Goal: Information Seeking & Learning: Learn about a topic

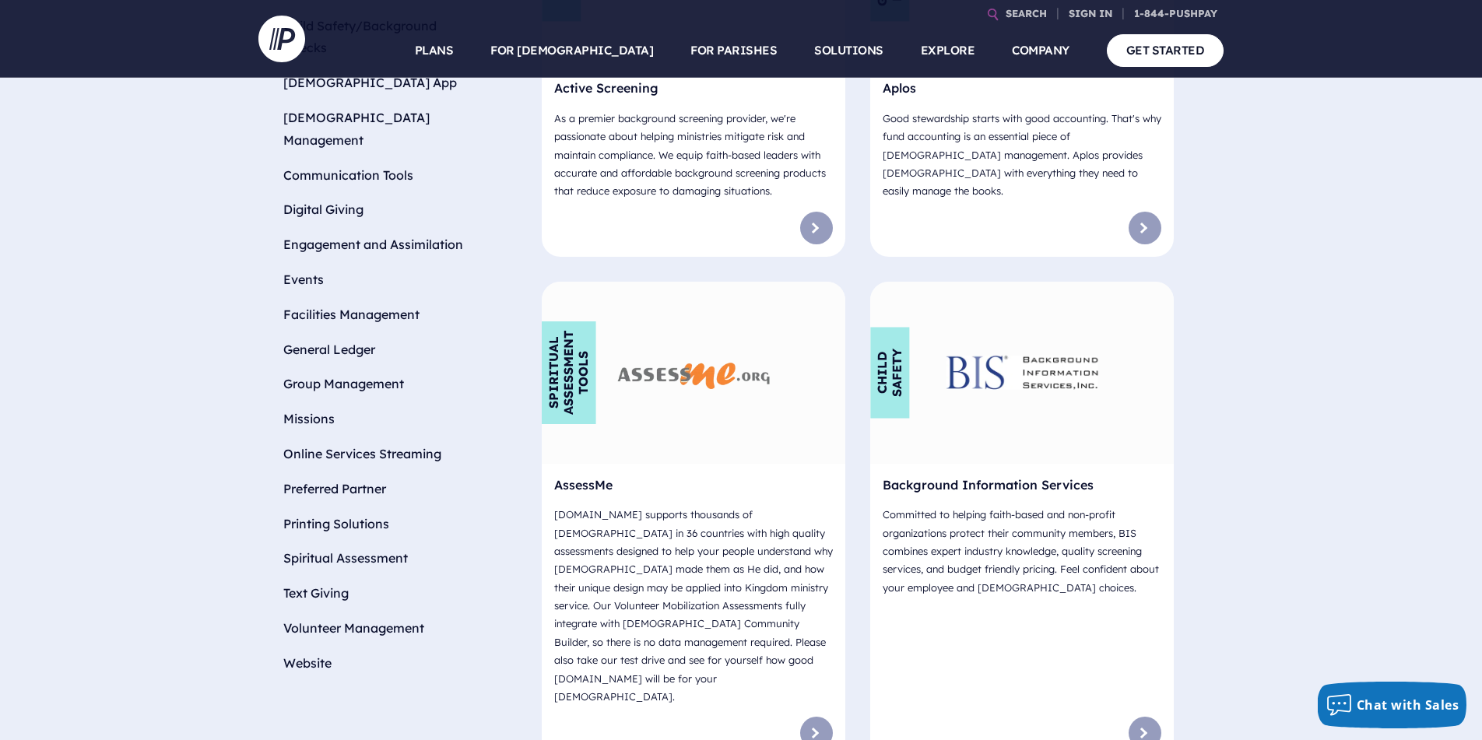
scroll to position [685, 0]
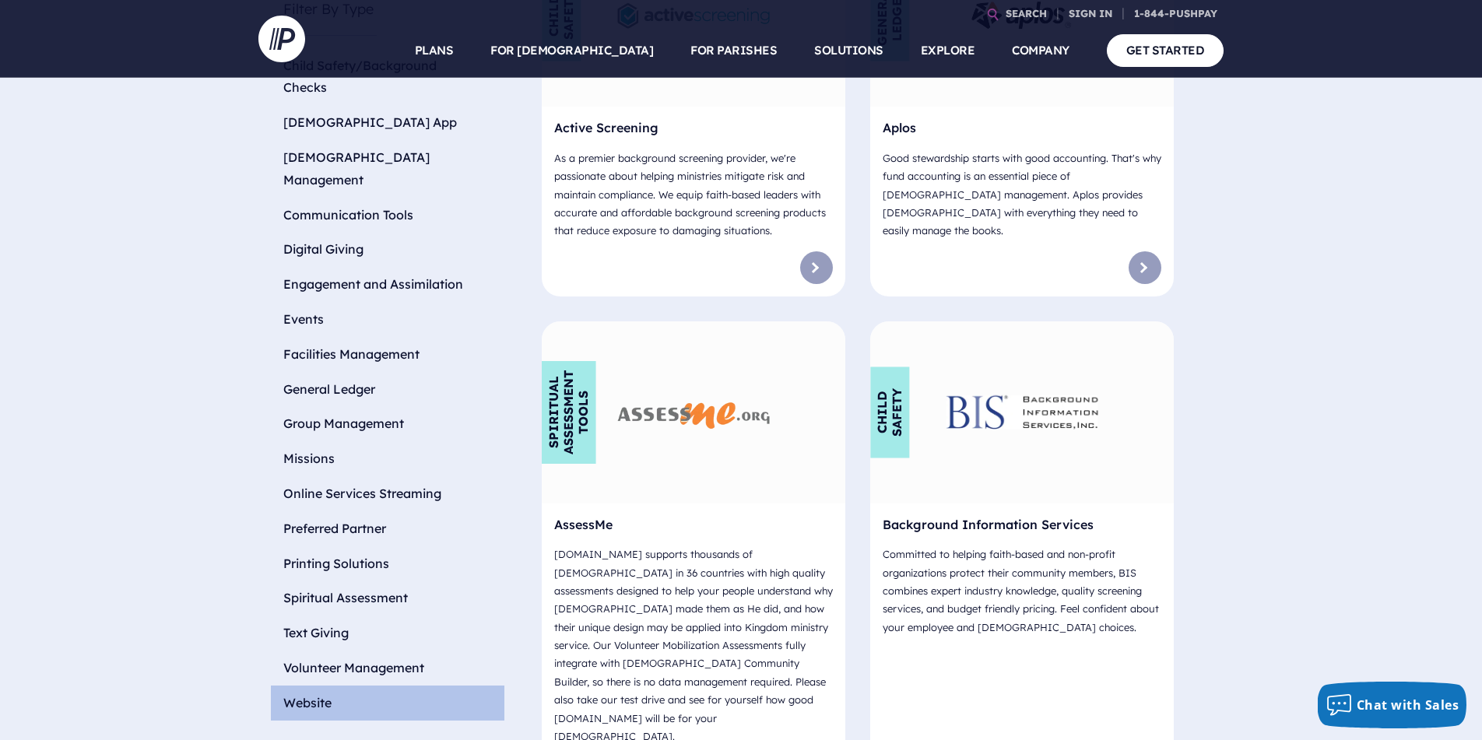
click at [350, 686] on li "Website" at bounding box center [387, 703] width 233 height 35
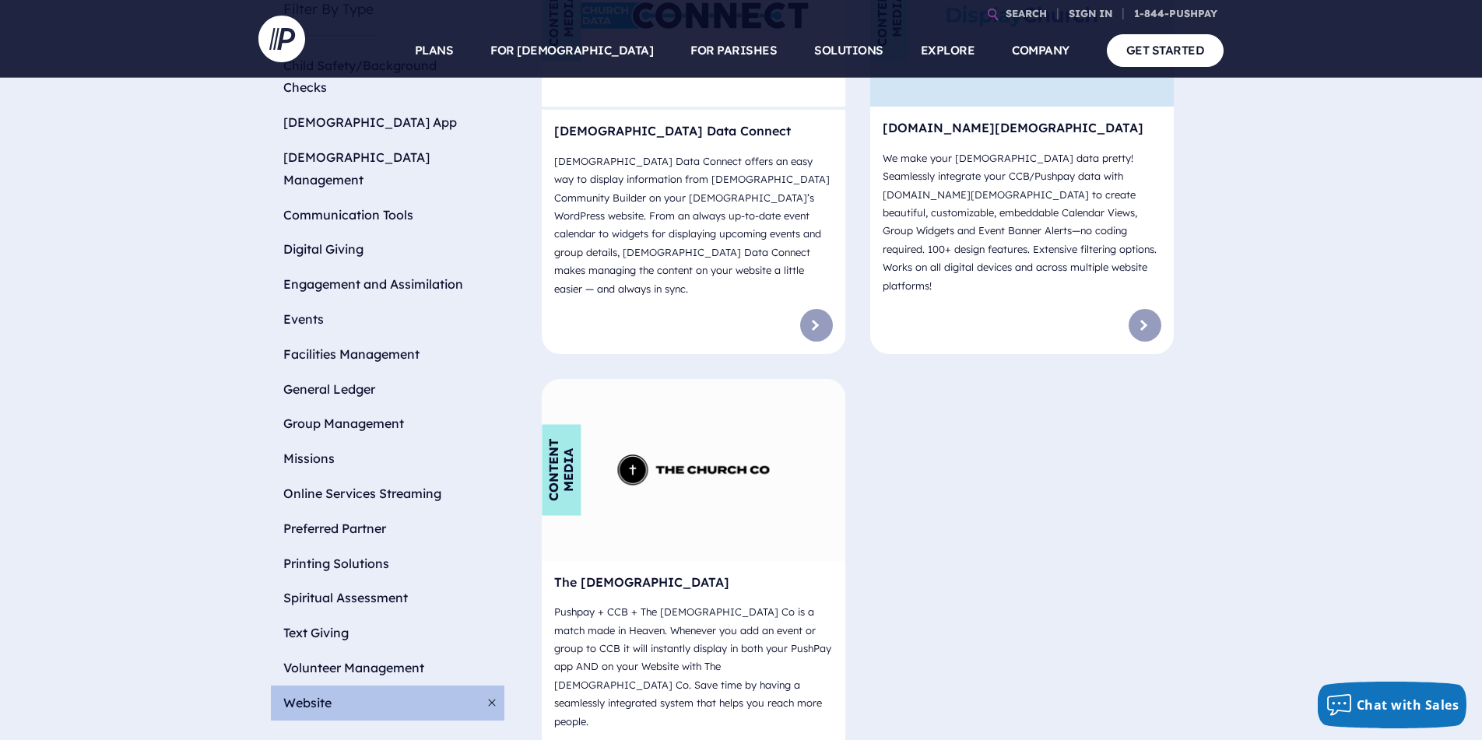
click at [753, 453] on div "Content Media" at bounding box center [693, 470] width 303 height 182
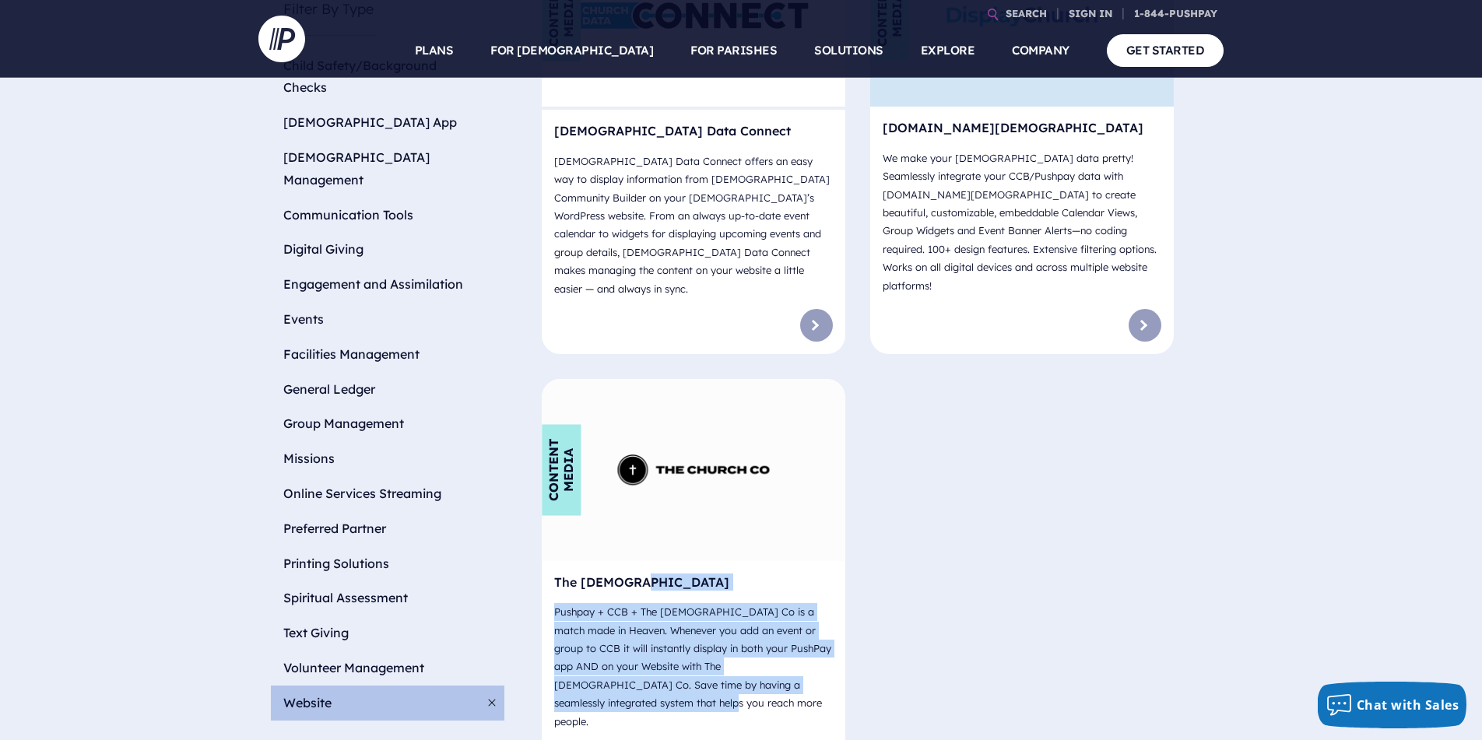
drag, startPoint x: 608, startPoint y: 657, endPoint x: 554, endPoint y: 552, distance: 118.3
click at [555, 561] on div "The ChurchCo Pushpay + CCB + The Church Co is a match made in Heaven. Whenever …" at bounding box center [693, 649] width 303 height 176
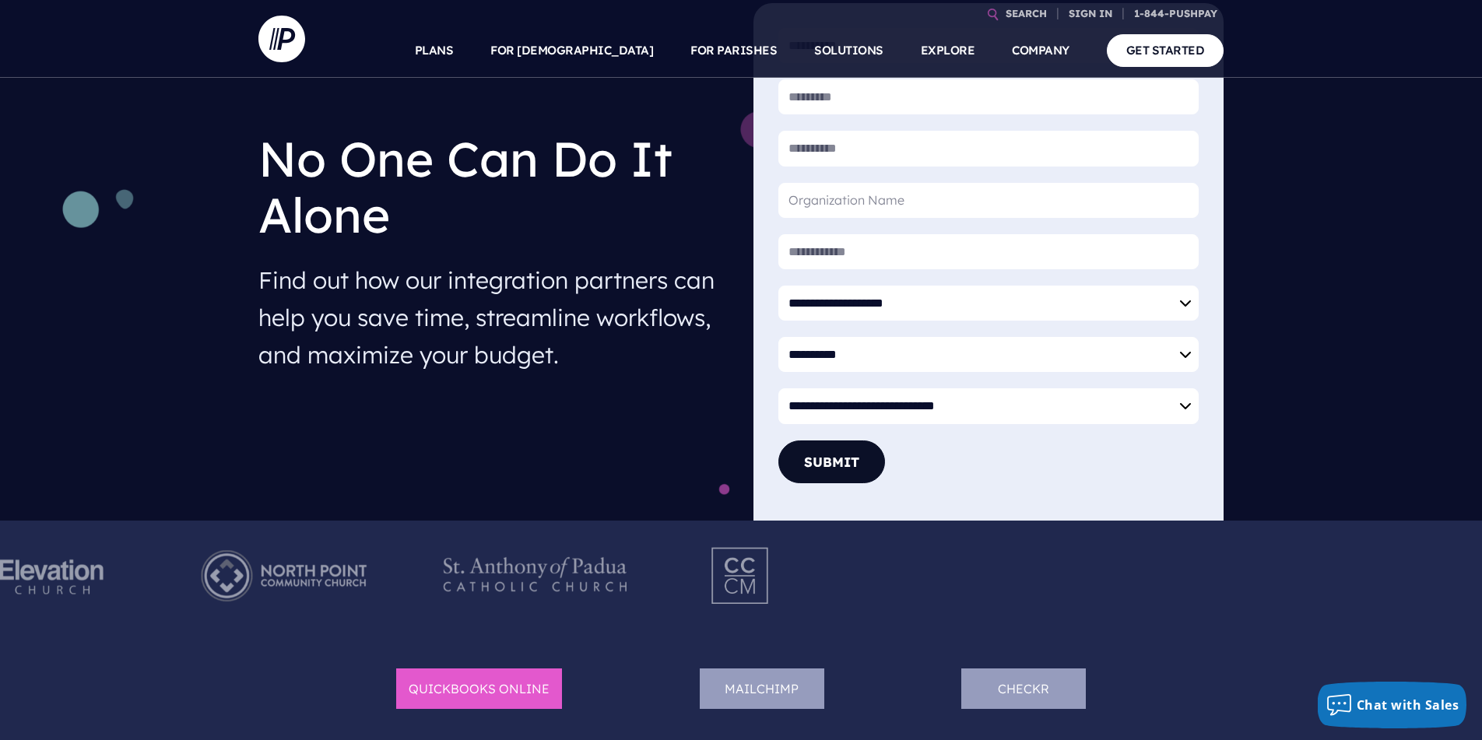
scroll to position [83, 0]
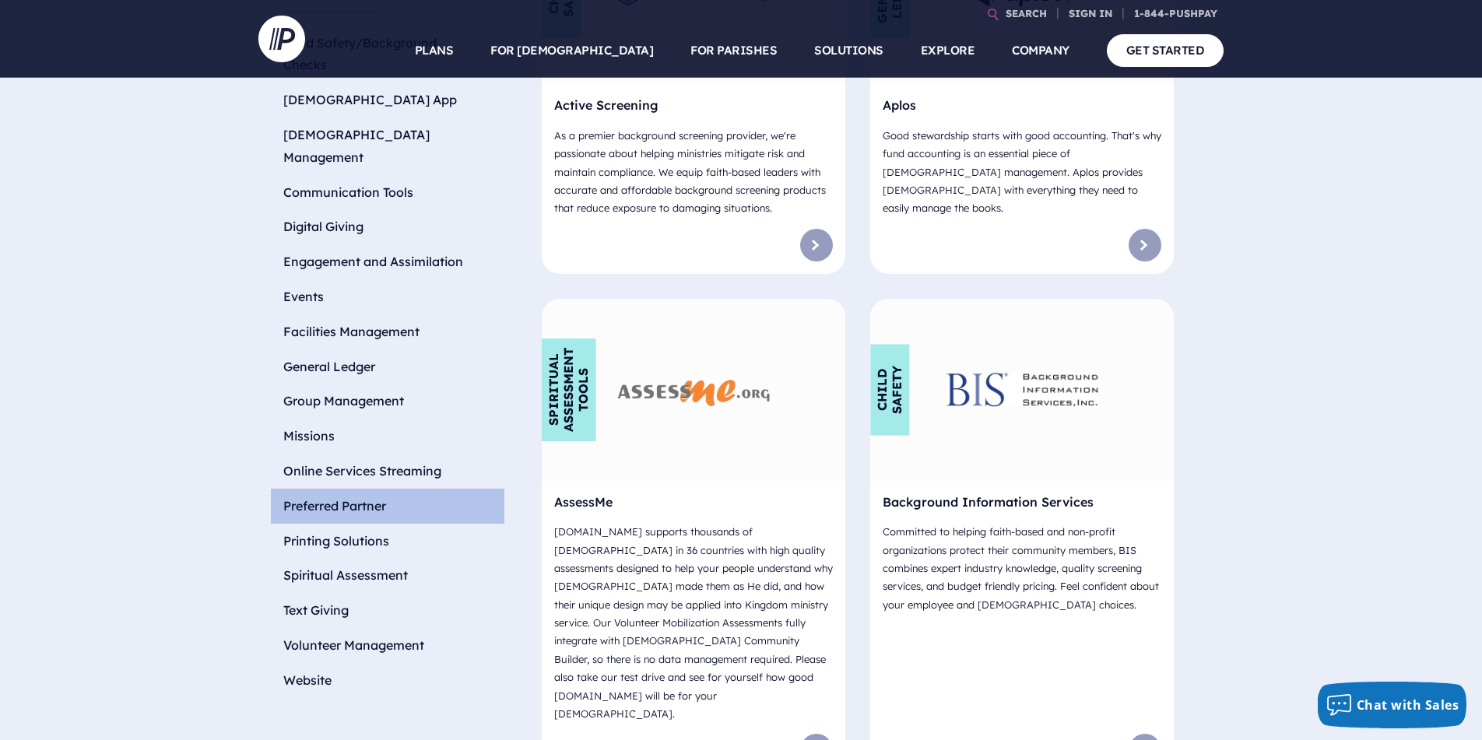
scroll to position [707, 0]
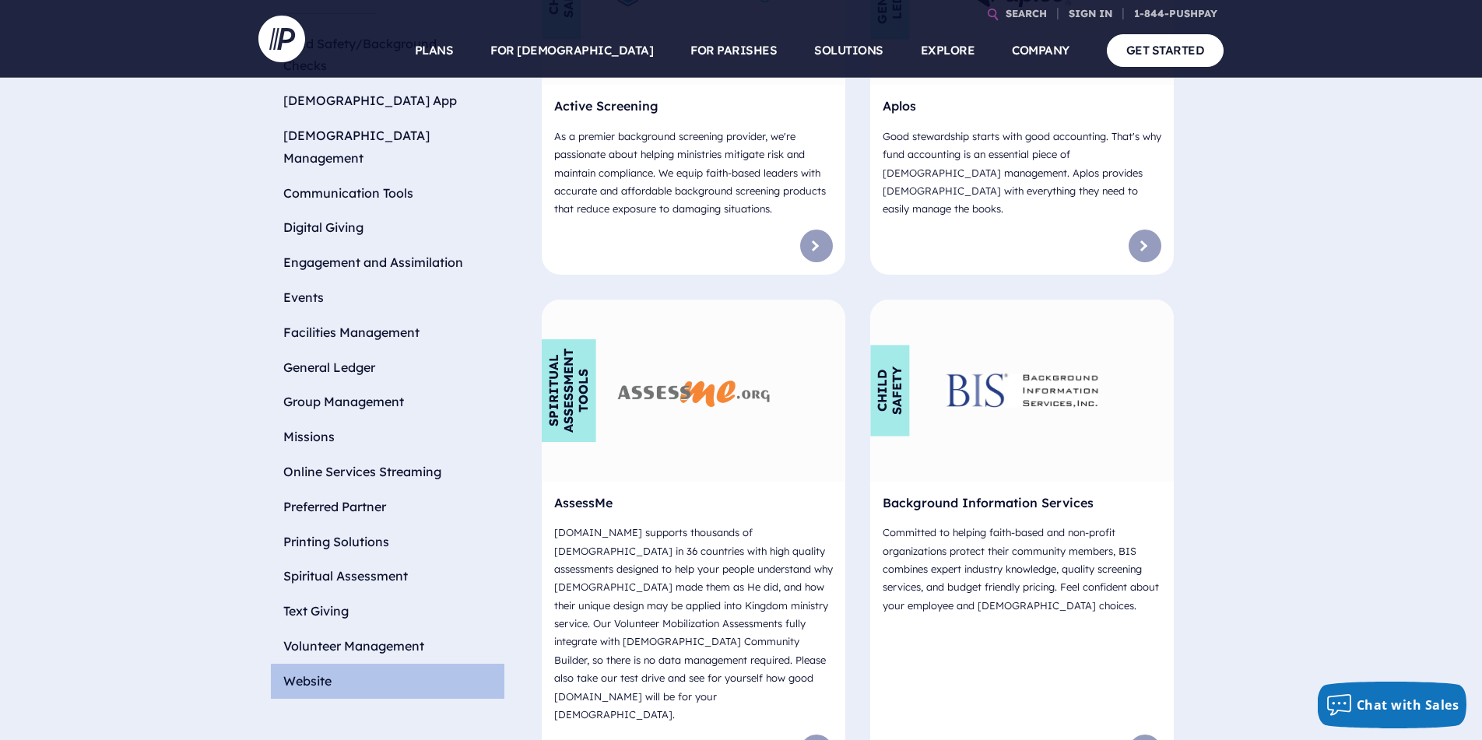
click at [310, 664] on li "Website" at bounding box center [387, 681] width 233 height 35
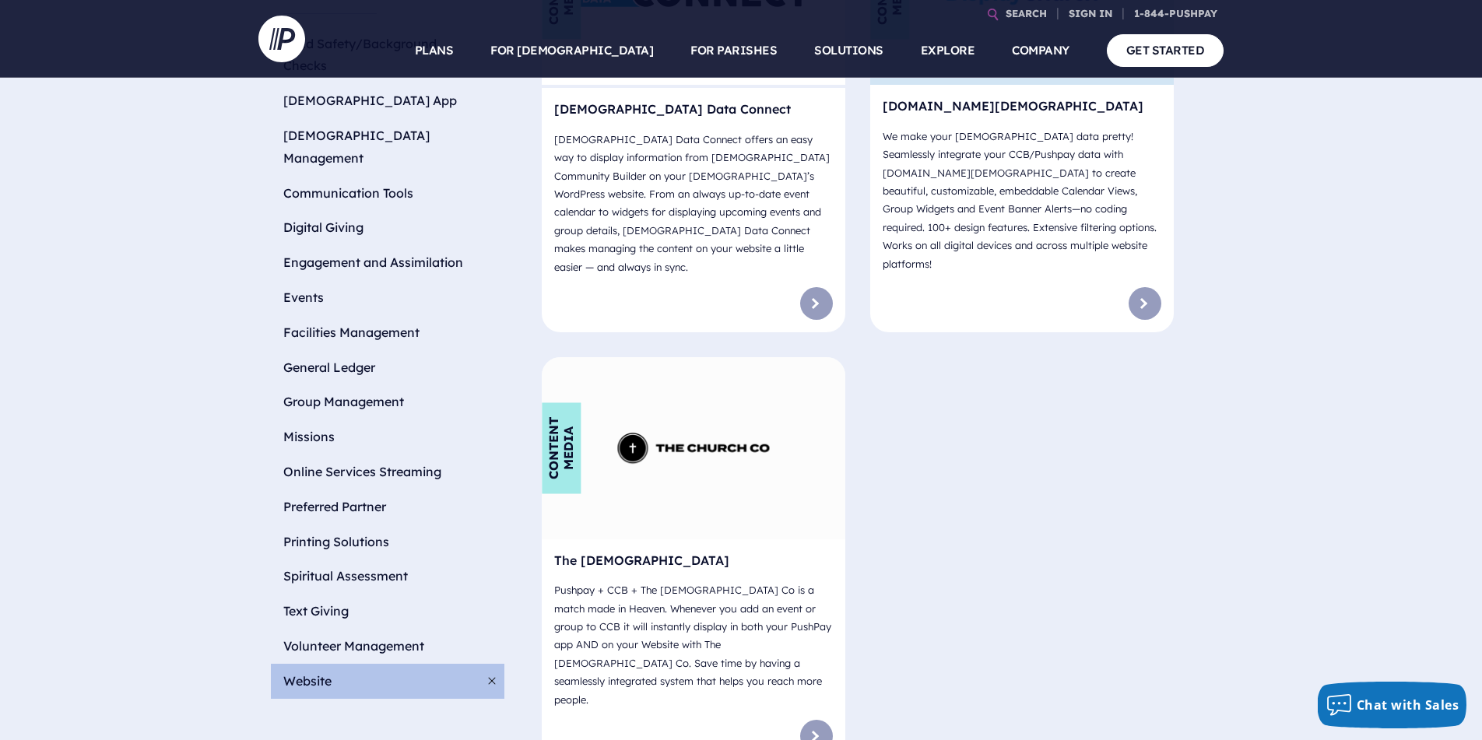
scroll to position [712, 0]
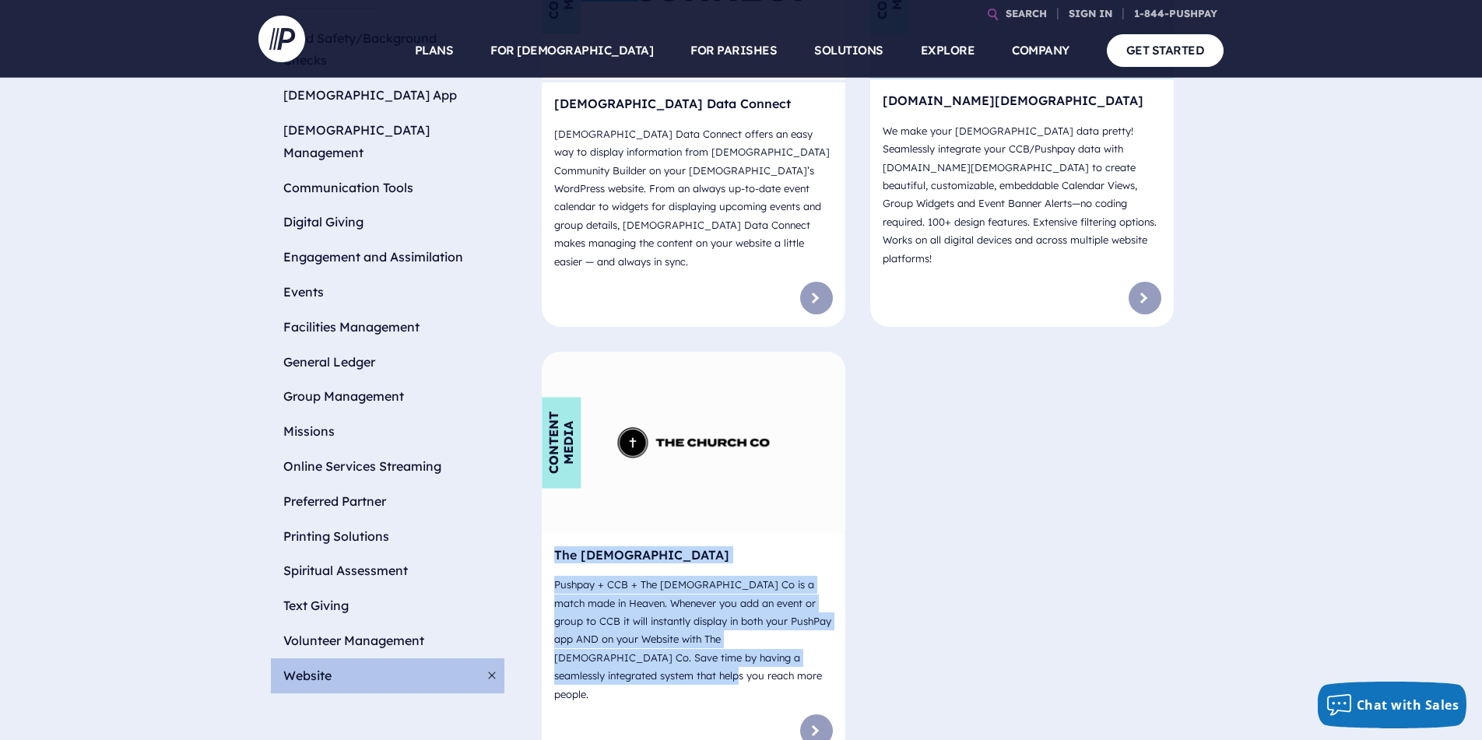
drag, startPoint x: 598, startPoint y: 641, endPoint x: 552, endPoint y: 493, distance: 155.8
click at [552, 534] on div "The ChurchCo Pushpay + CCB + The Church Co is a match made in Heaven. Whenever …" at bounding box center [693, 622] width 303 height 176
copy div "Content Media The ChurchCo Pushpay + CCB + The Church Co is a match made in Hea…"
